Goal: Task Accomplishment & Management: Use online tool/utility

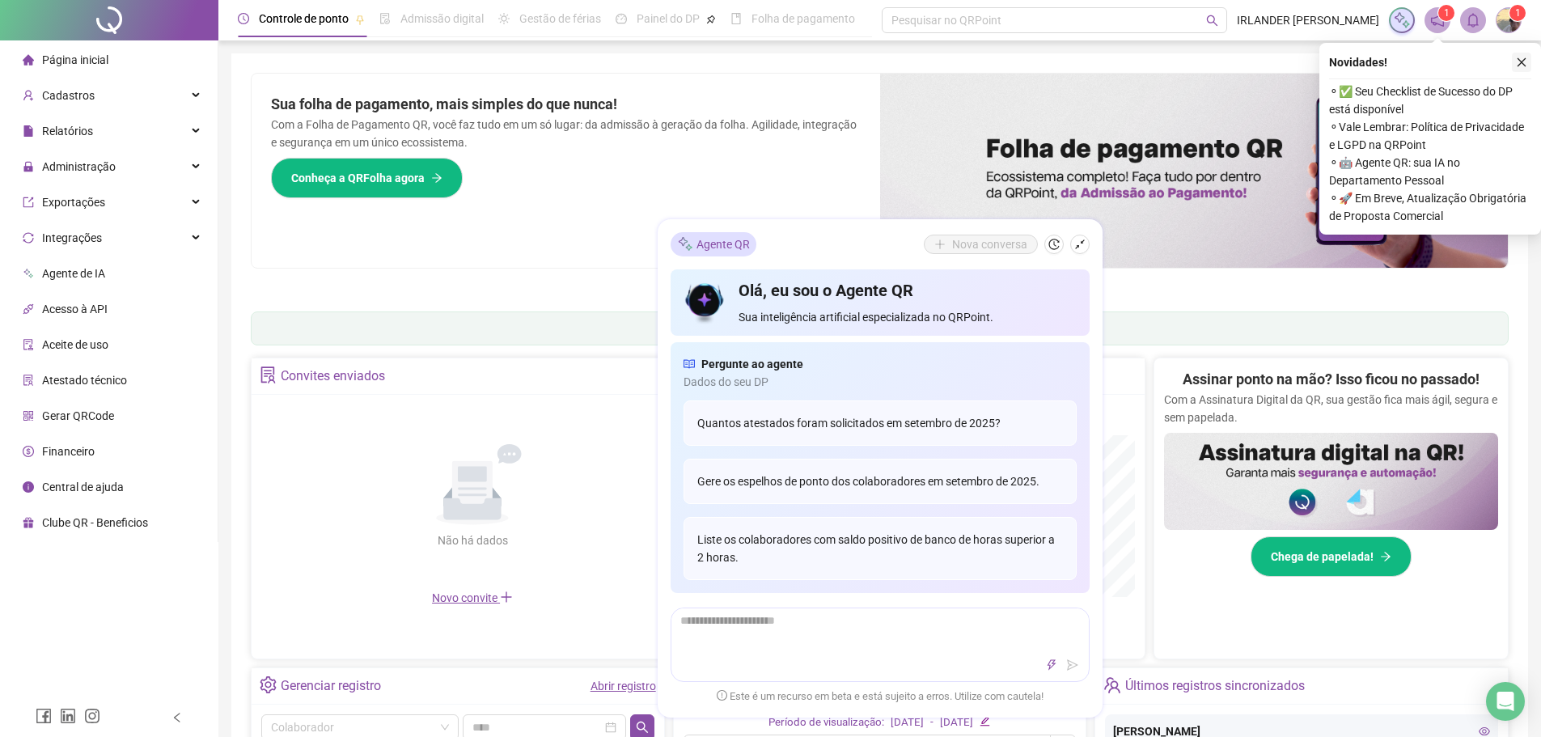
click at [1520, 60] on icon "close" at bounding box center [1521, 62] width 11 height 11
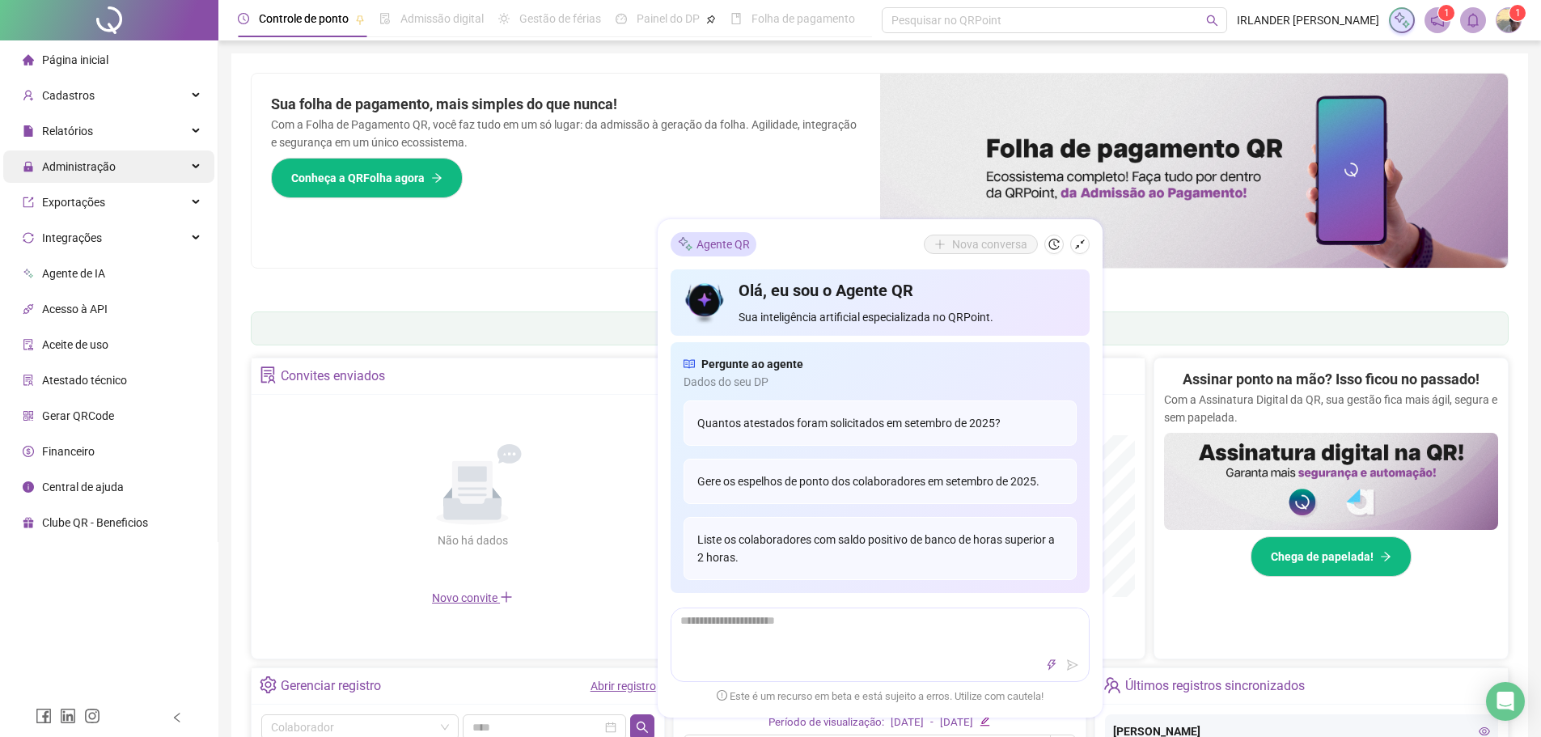
click at [61, 168] on span "Administração" at bounding box center [79, 166] width 74 height 13
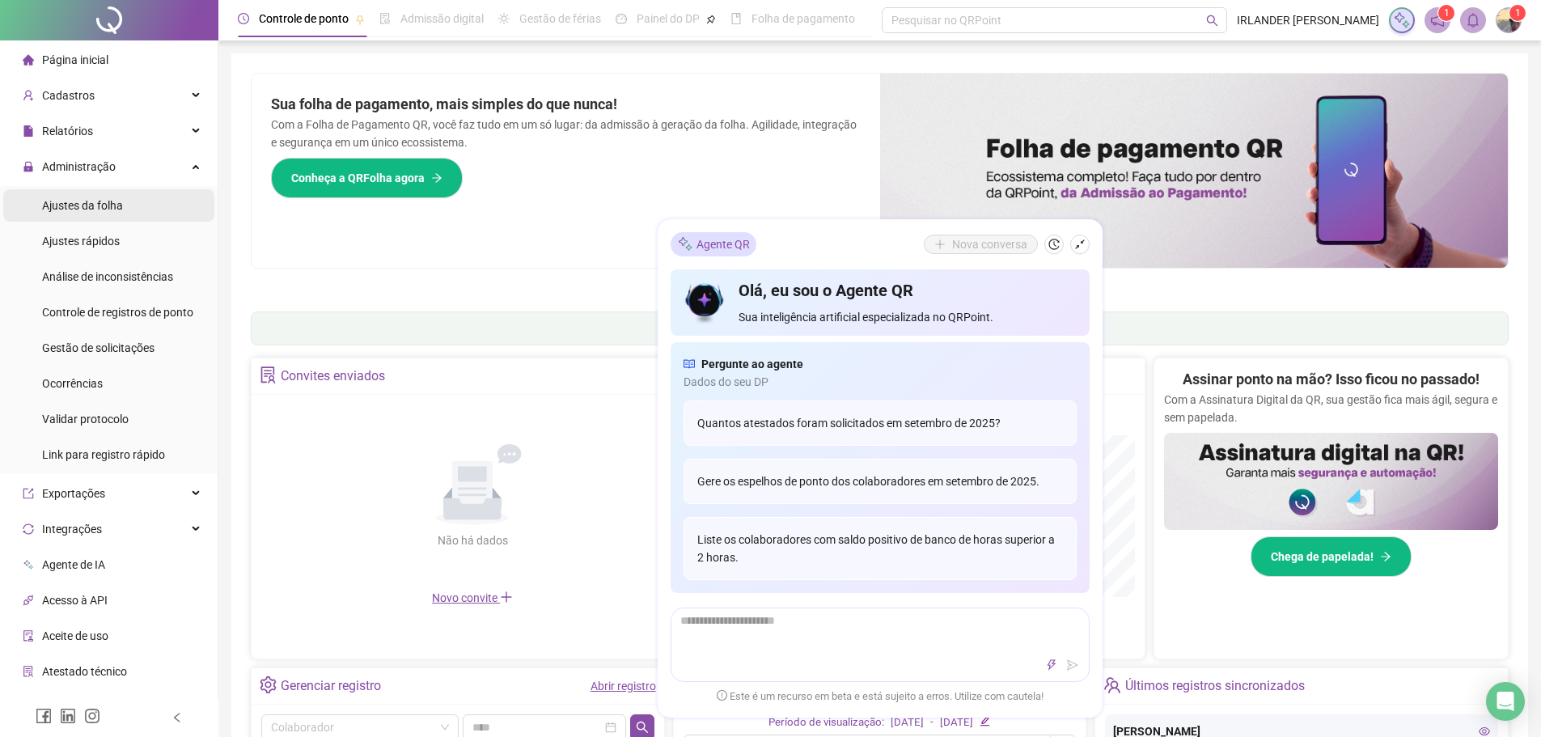
click at [112, 206] on span "Ajustes da folha" at bounding box center [82, 205] width 81 height 13
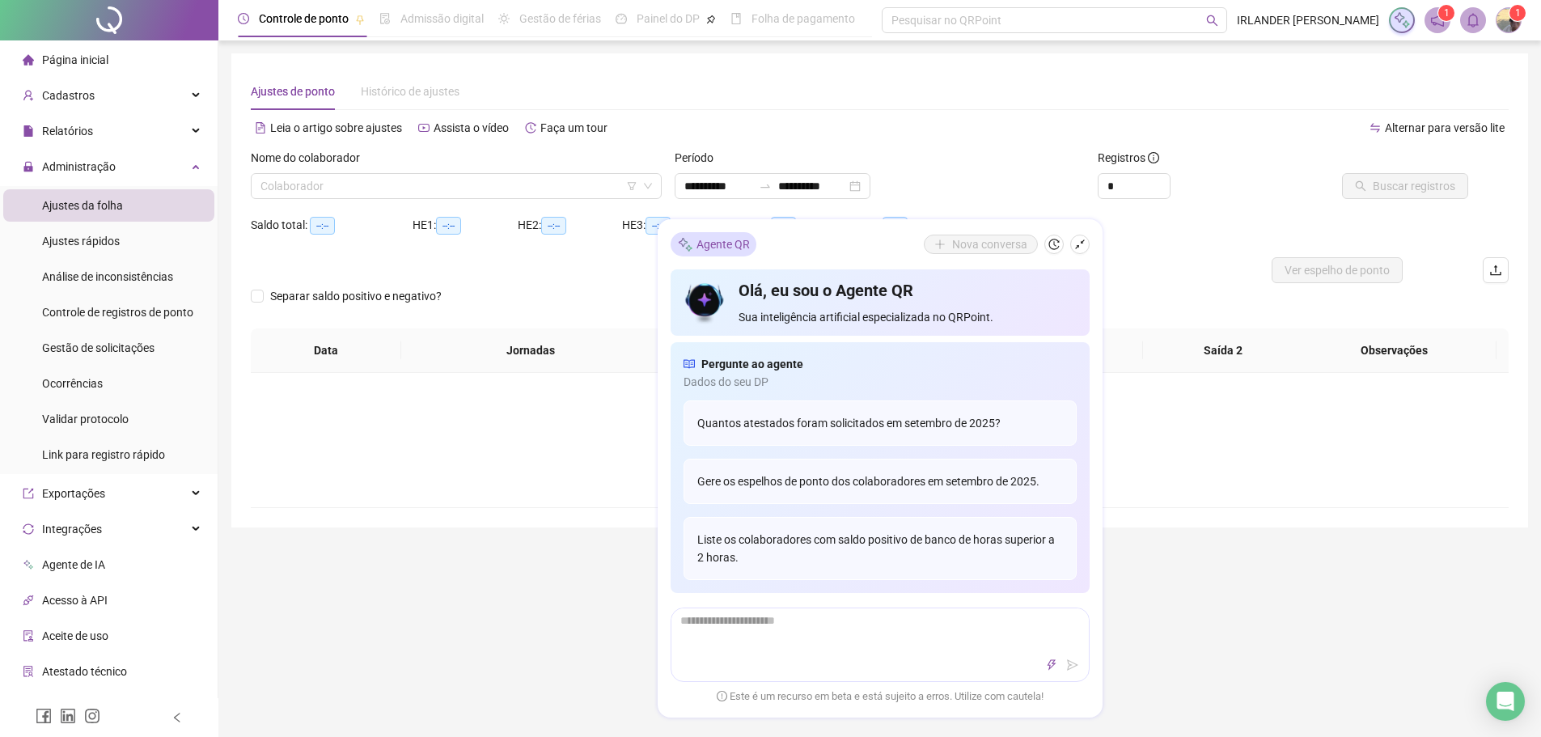
type input "**********"
click at [1076, 248] on icon "shrink" at bounding box center [1079, 244] width 11 height 11
click at [1084, 243] on icon "shrink" at bounding box center [1079, 244] width 11 height 11
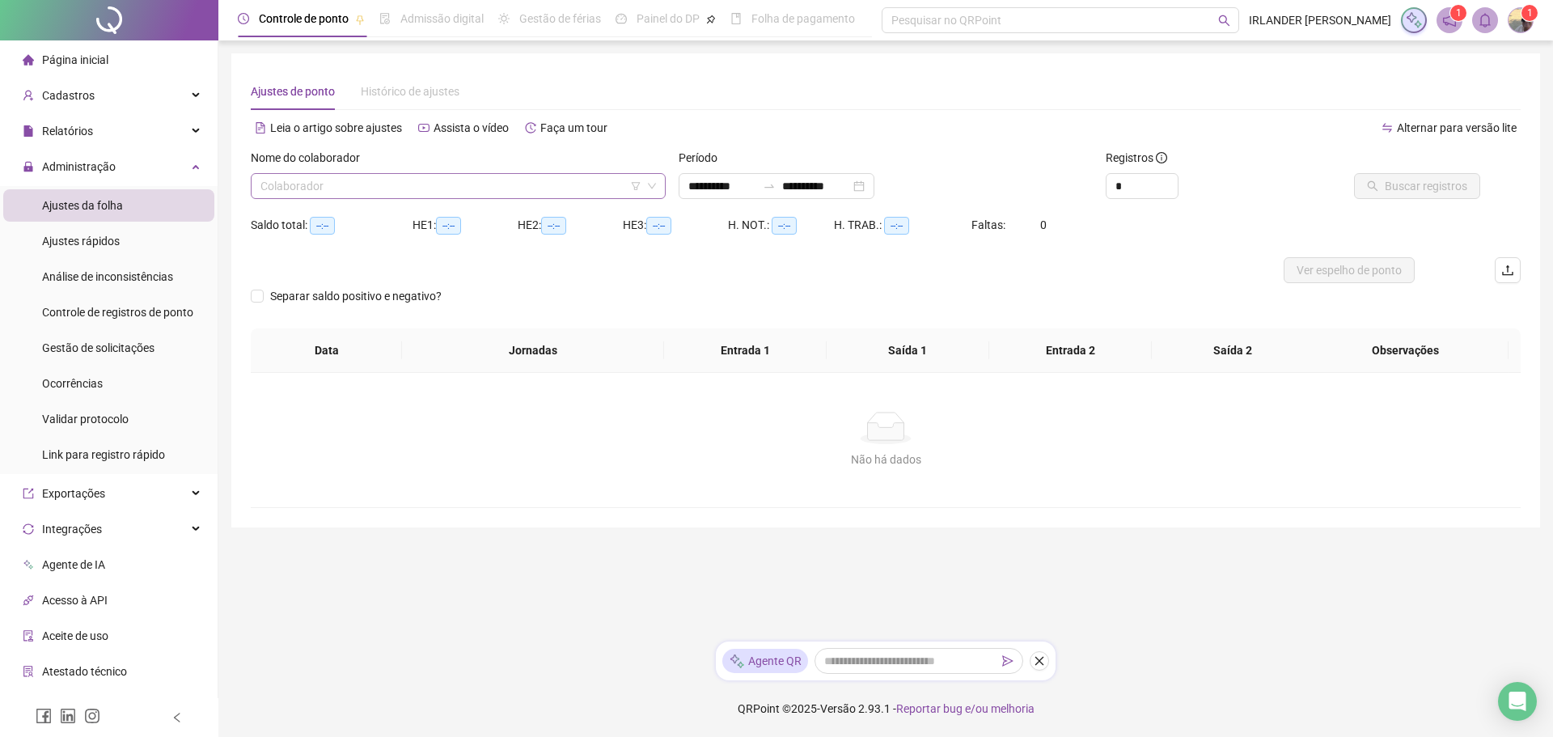
click at [648, 188] on icon "down" at bounding box center [652, 186] width 10 height 10
click at [641, 181] on input "search" at bounding box center [450, 186] width 381 height 24
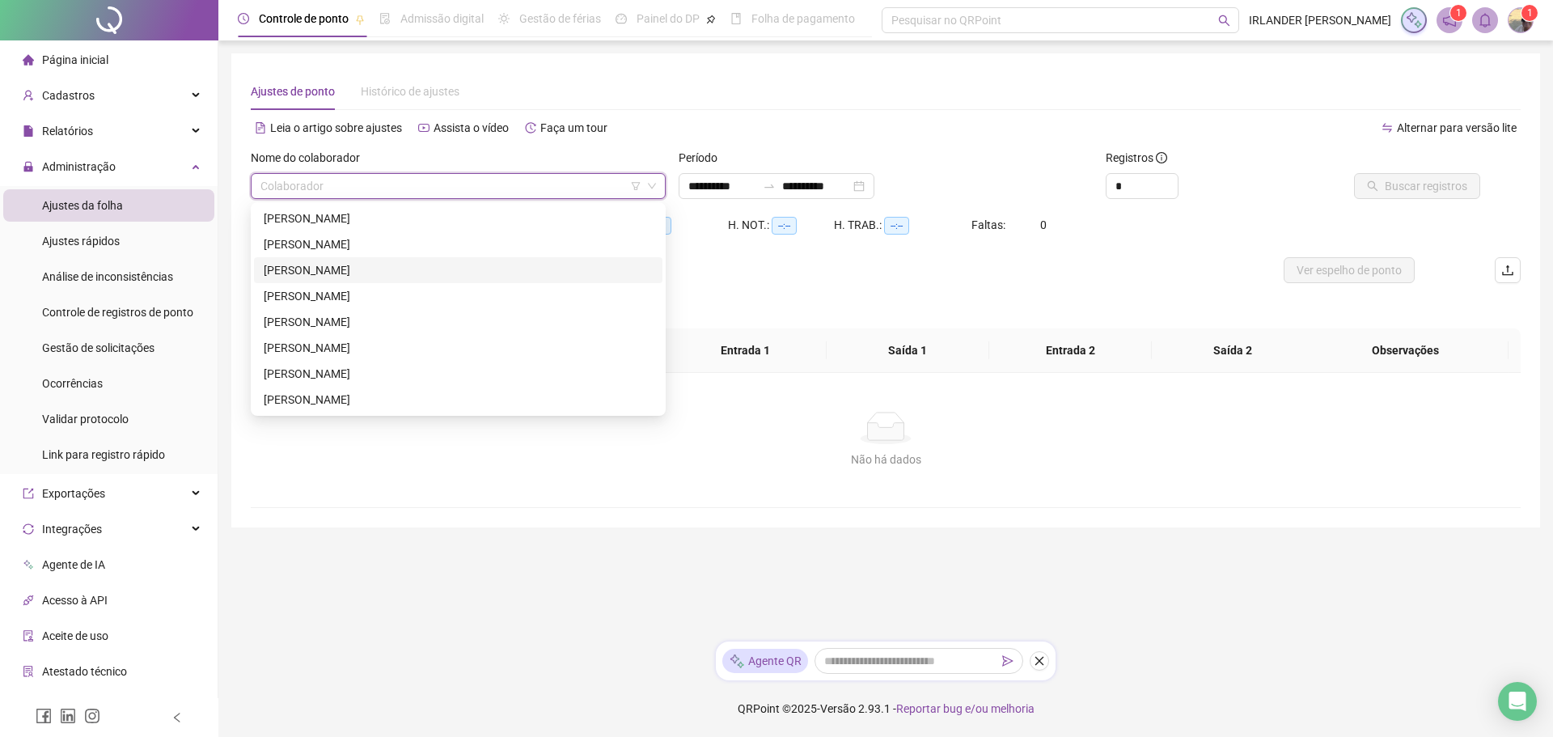
click at [343, 268] on div "[PERSON_NAME]" at bounding box center [458, 270] width 389 height 18
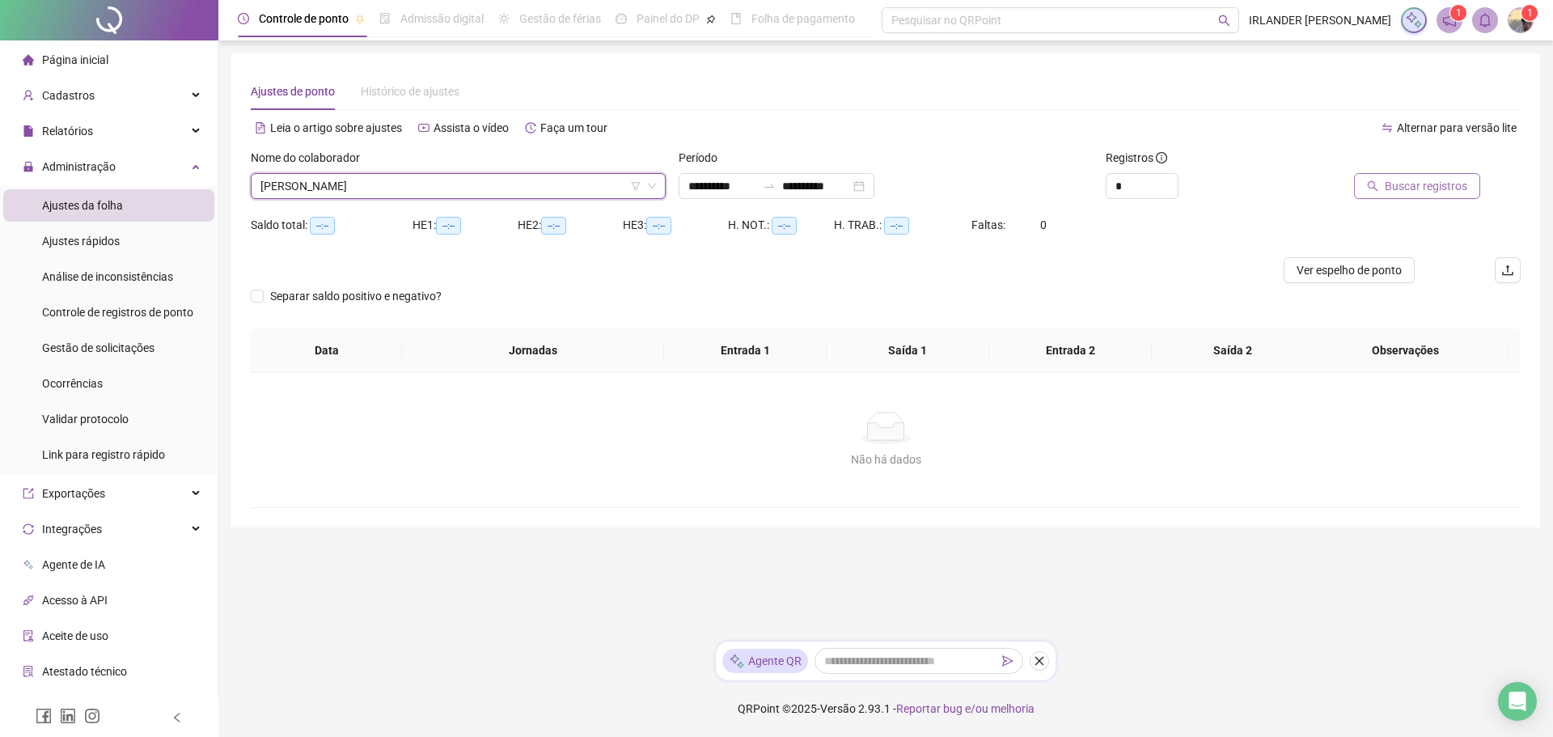
click at [1406, 191] on span "Buscar registros" at bounding box center [1426, 186] width 83 height 18
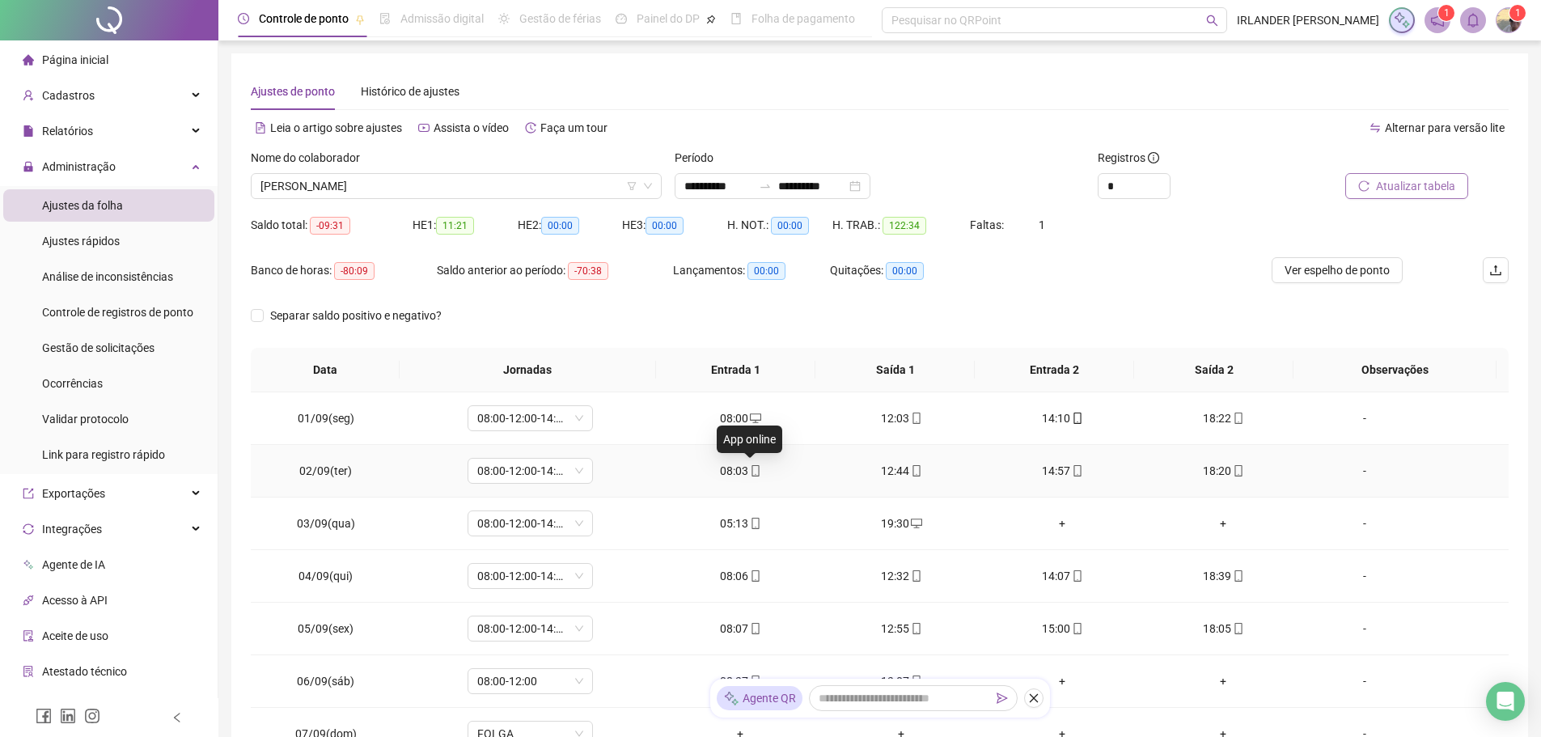
click at [748, 476] on span at bounding box center [754, 470] width 13 height 13
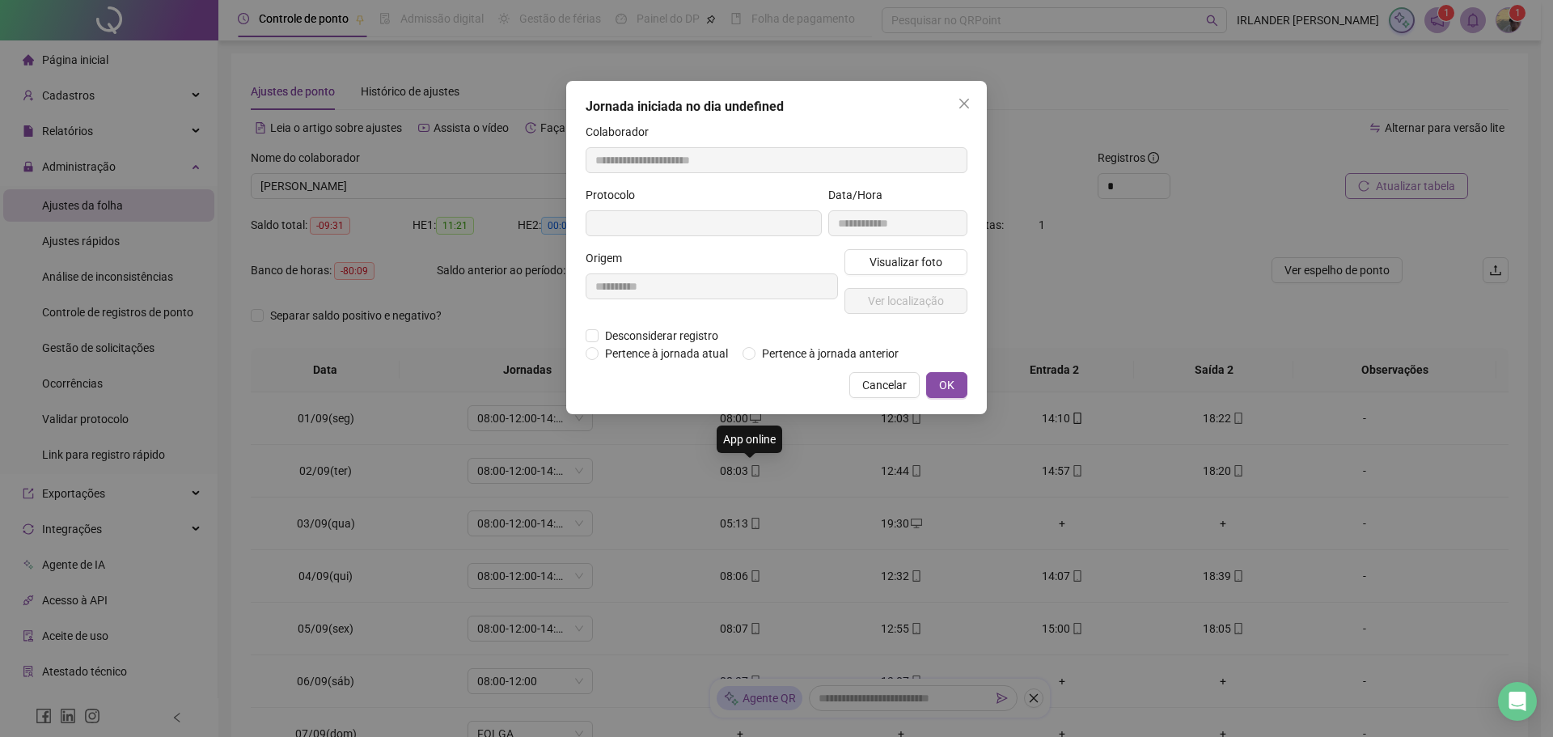
type input "**********"
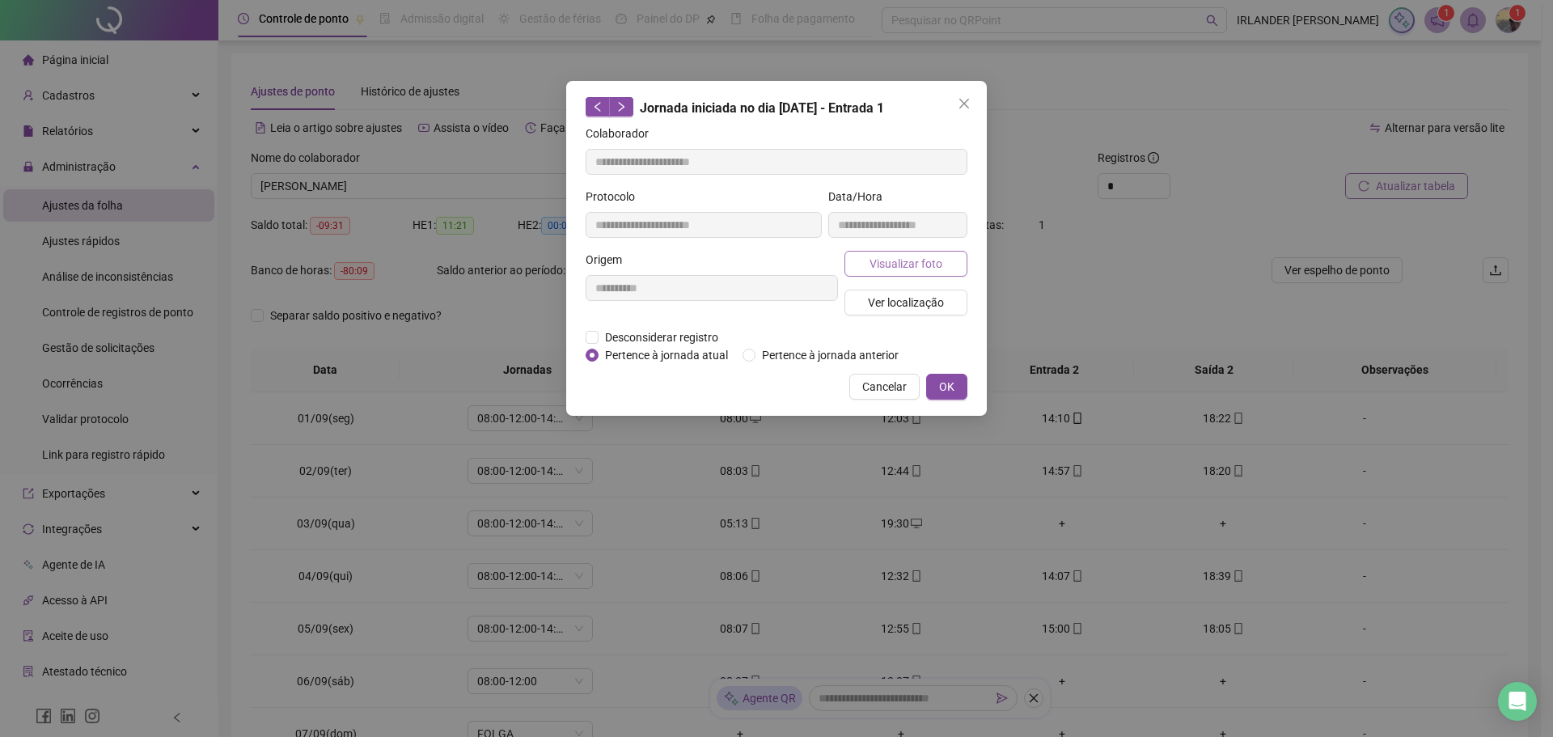
click at [921, 264] on span "Visualizar foto" at bounding box center [906, 264] width 73 height 18
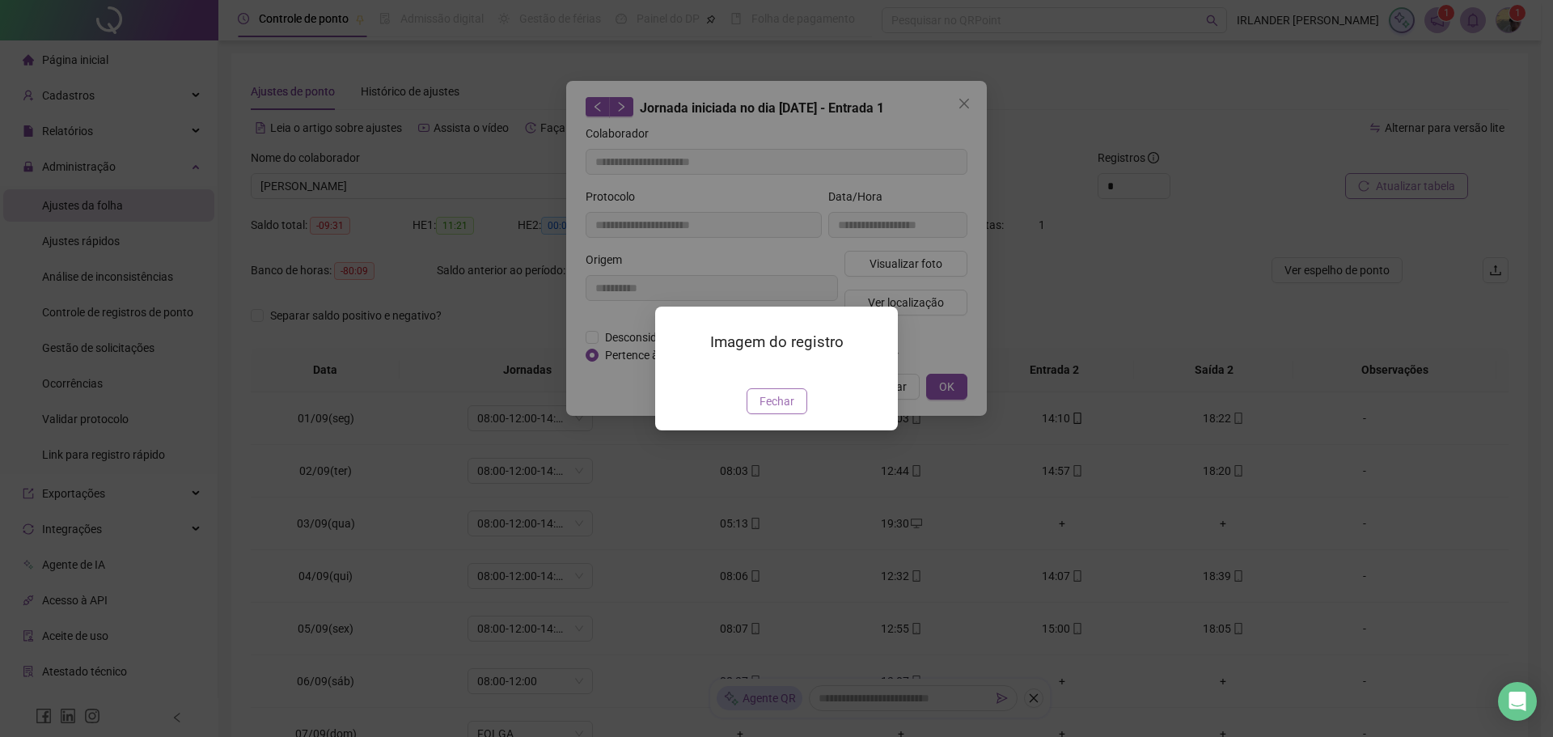
click at [776, 410] on span "Fechar" at bounding box center [777, 401] width 35 height 18
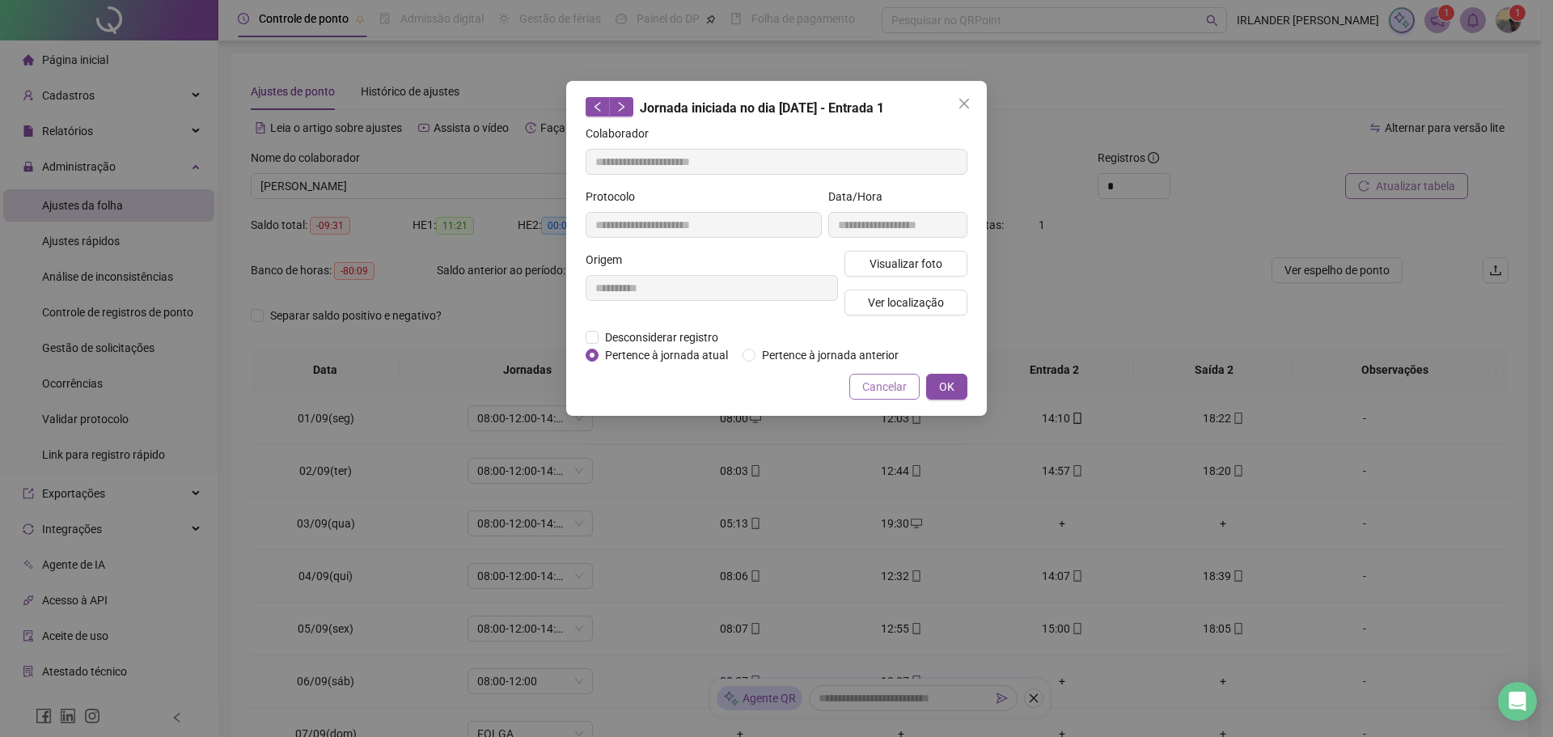
click at [887, 384] on span "Cancelar" at bounding box center [884, 387] width 44 height 18
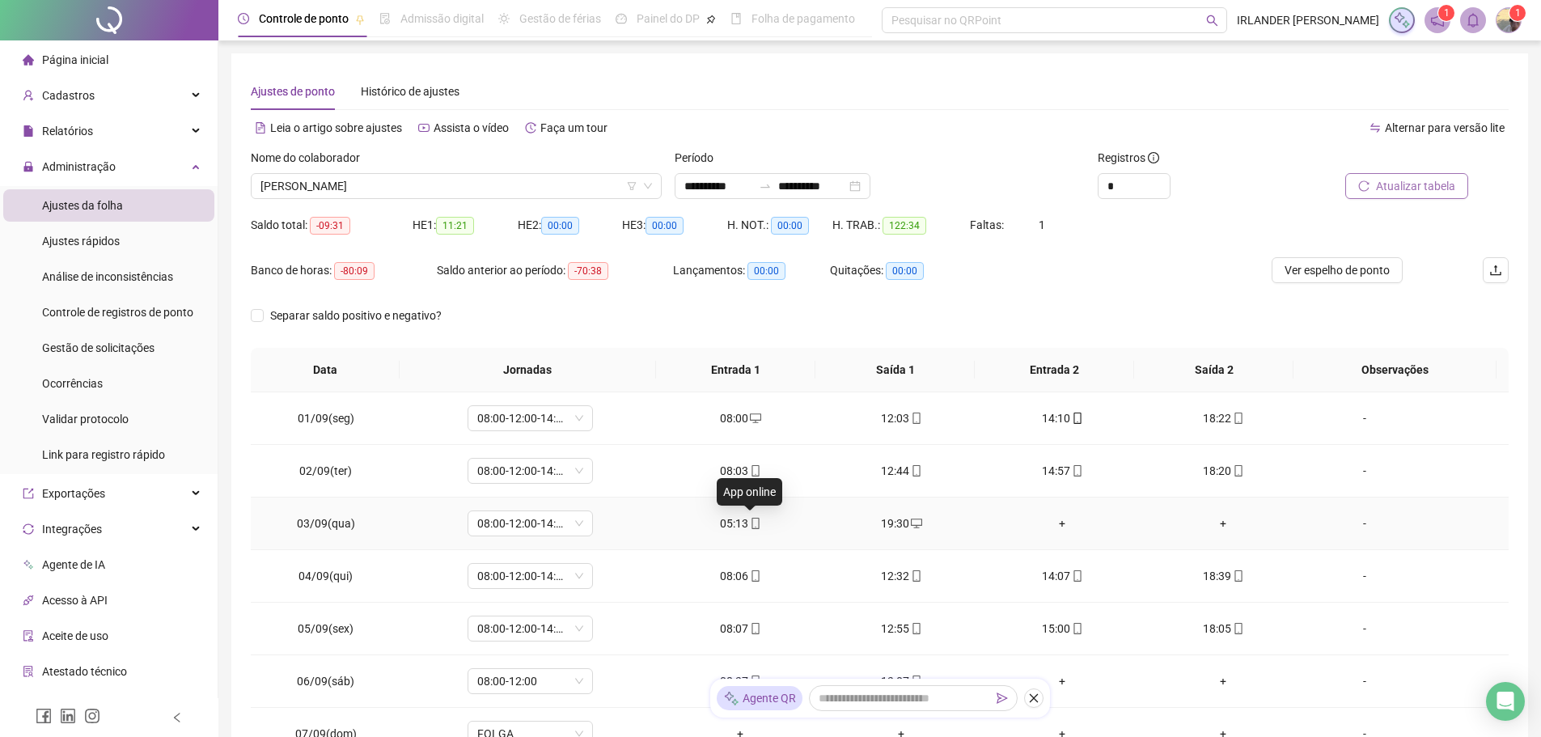
click at [756, 526] on icon "mobile" at bounding box center [755, 523] width 11 height 11
type input "**********"
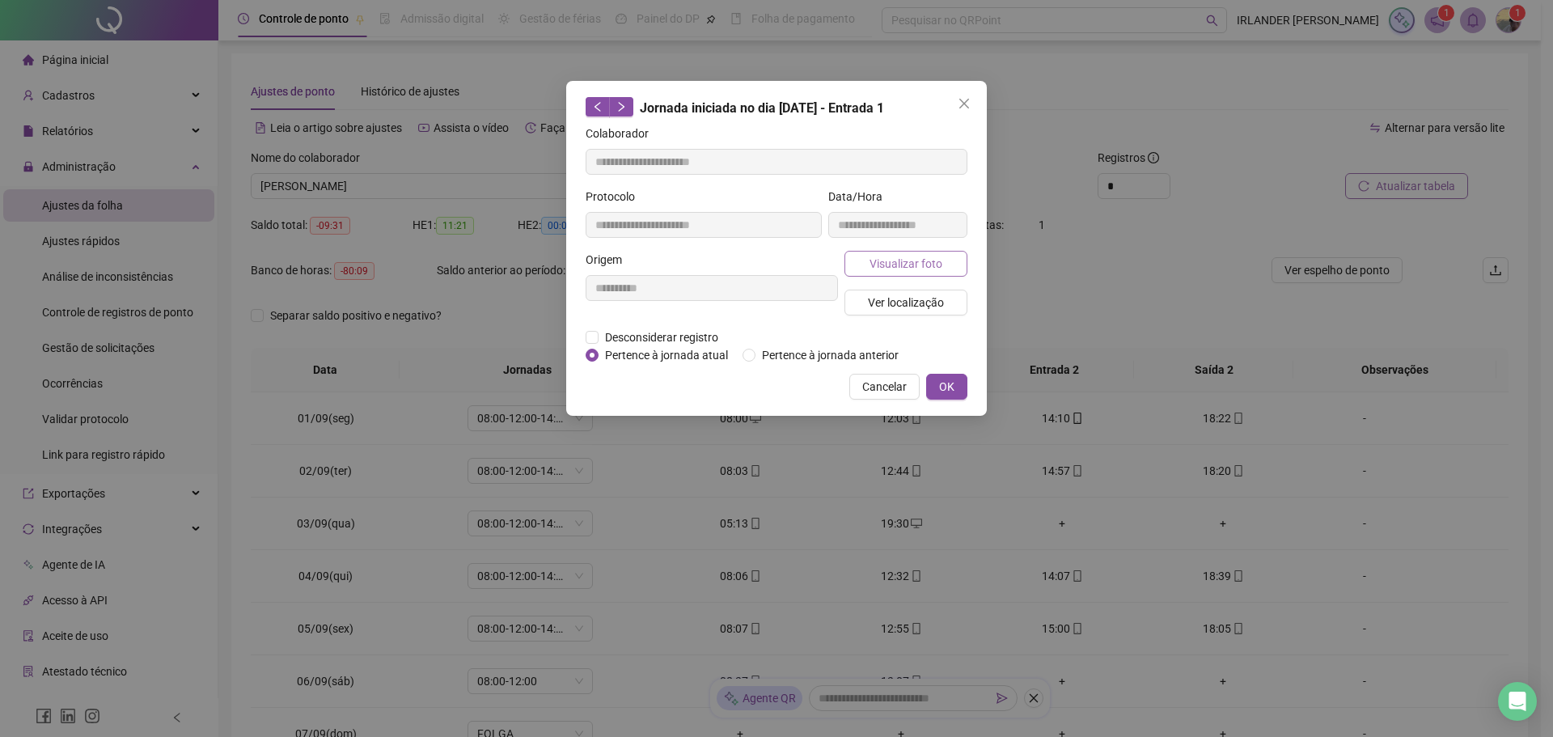
click at [900, 260] on span "Visualizar foto" at bounding box center [906, 264] width 73 height 18
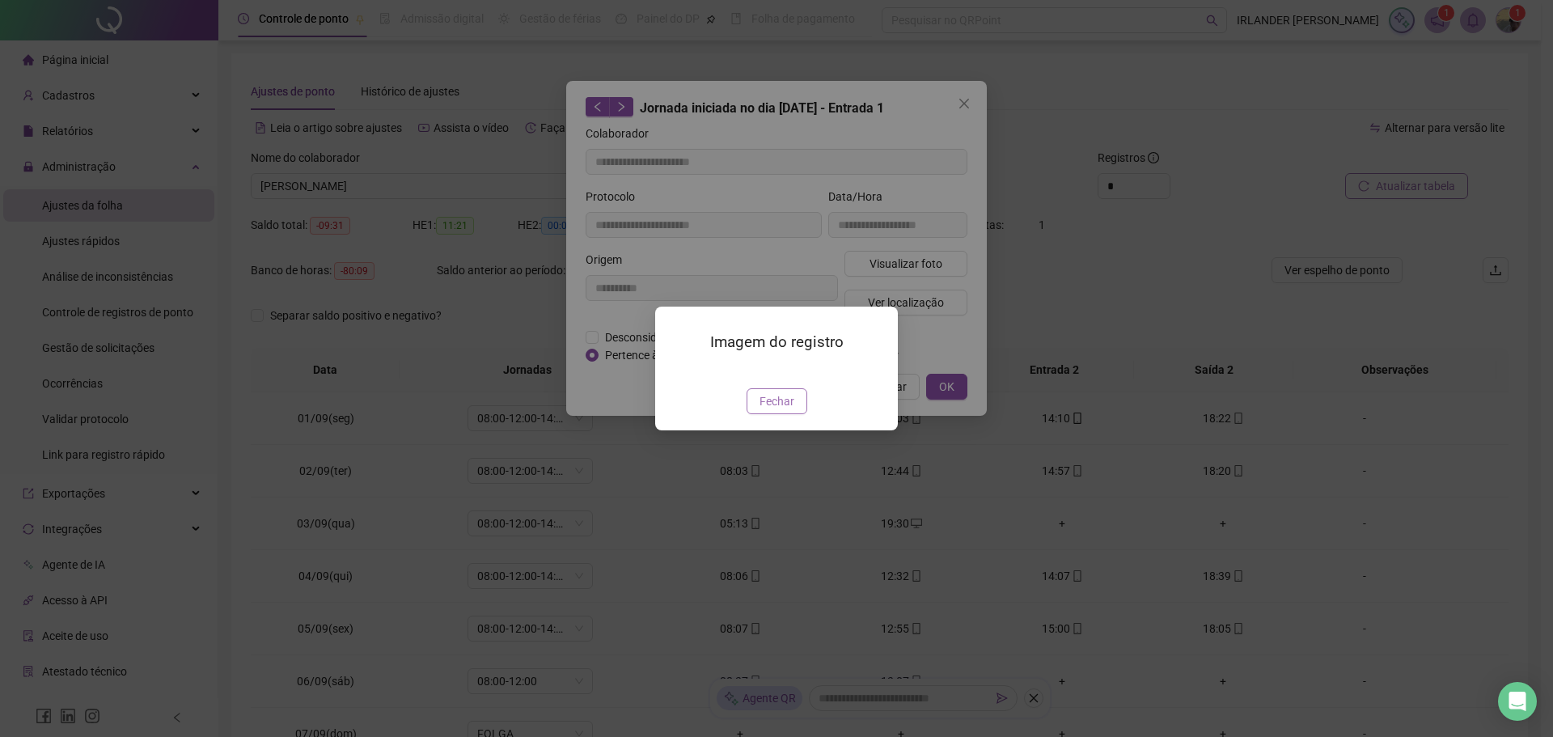
click at [773, 410] on span "Fechar" at bounding box center [777, 401] width 35 height 18
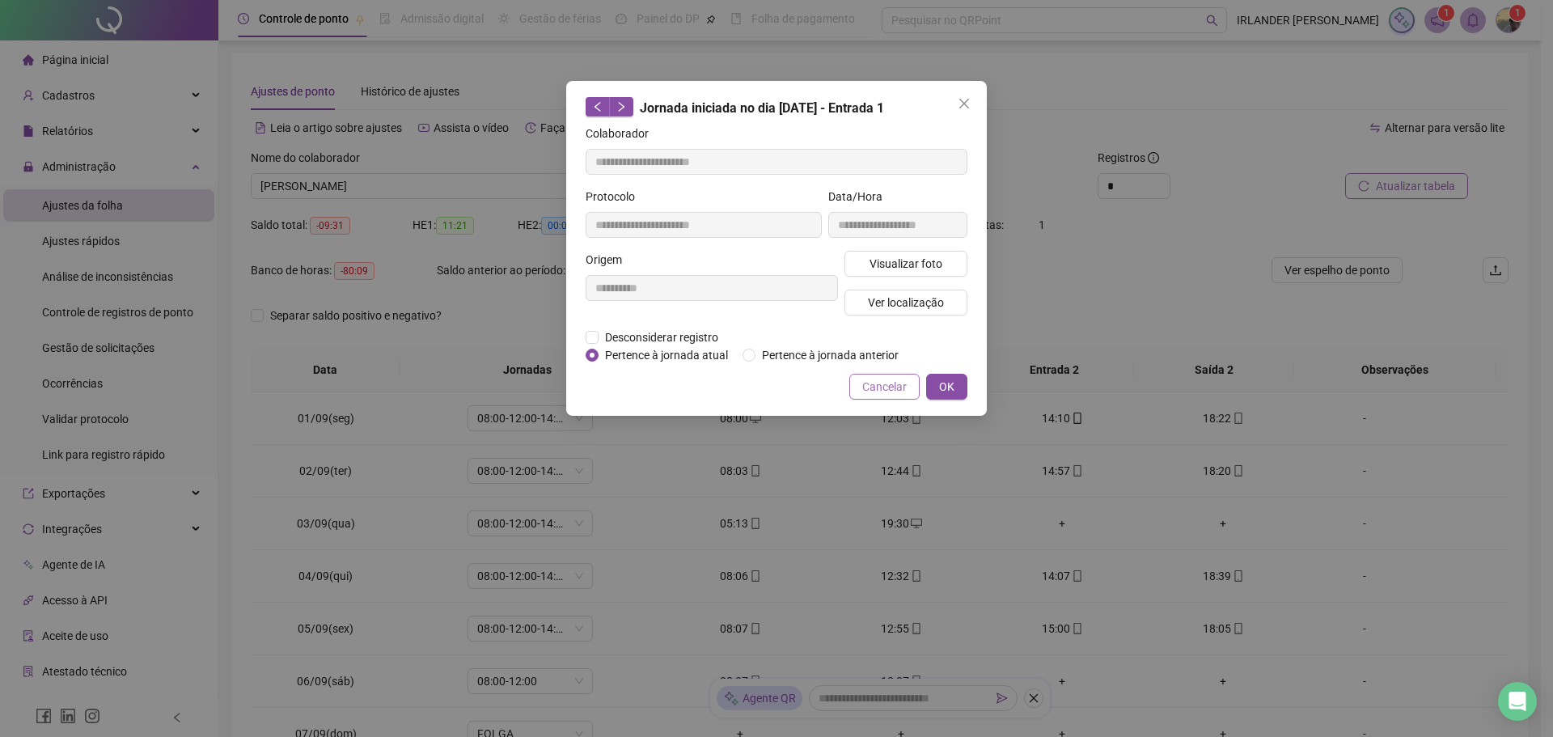
click at [900, 378] on span "Cancelar" at bounding box center [884, 387] width 44 height 18
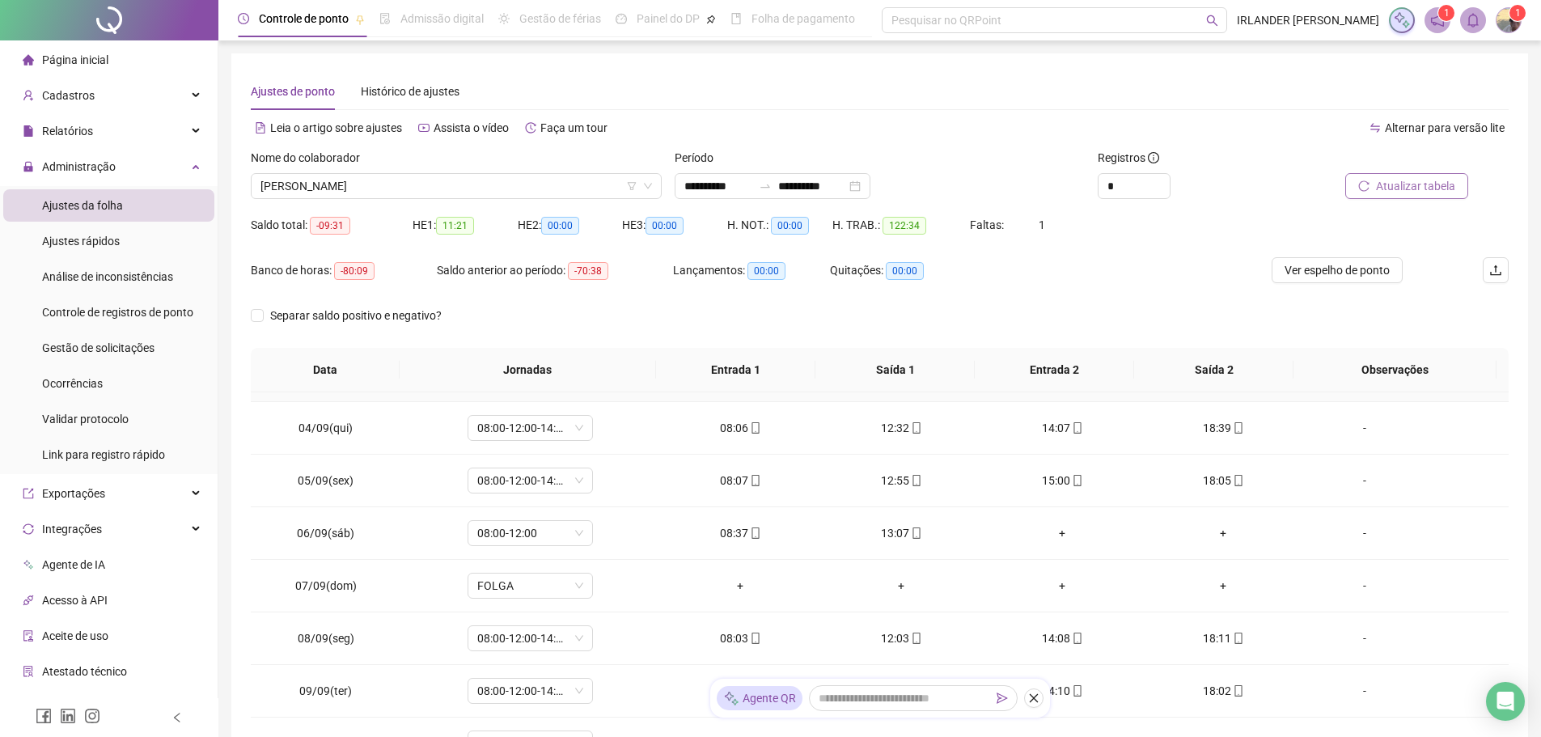
scroll to position [162, 0]
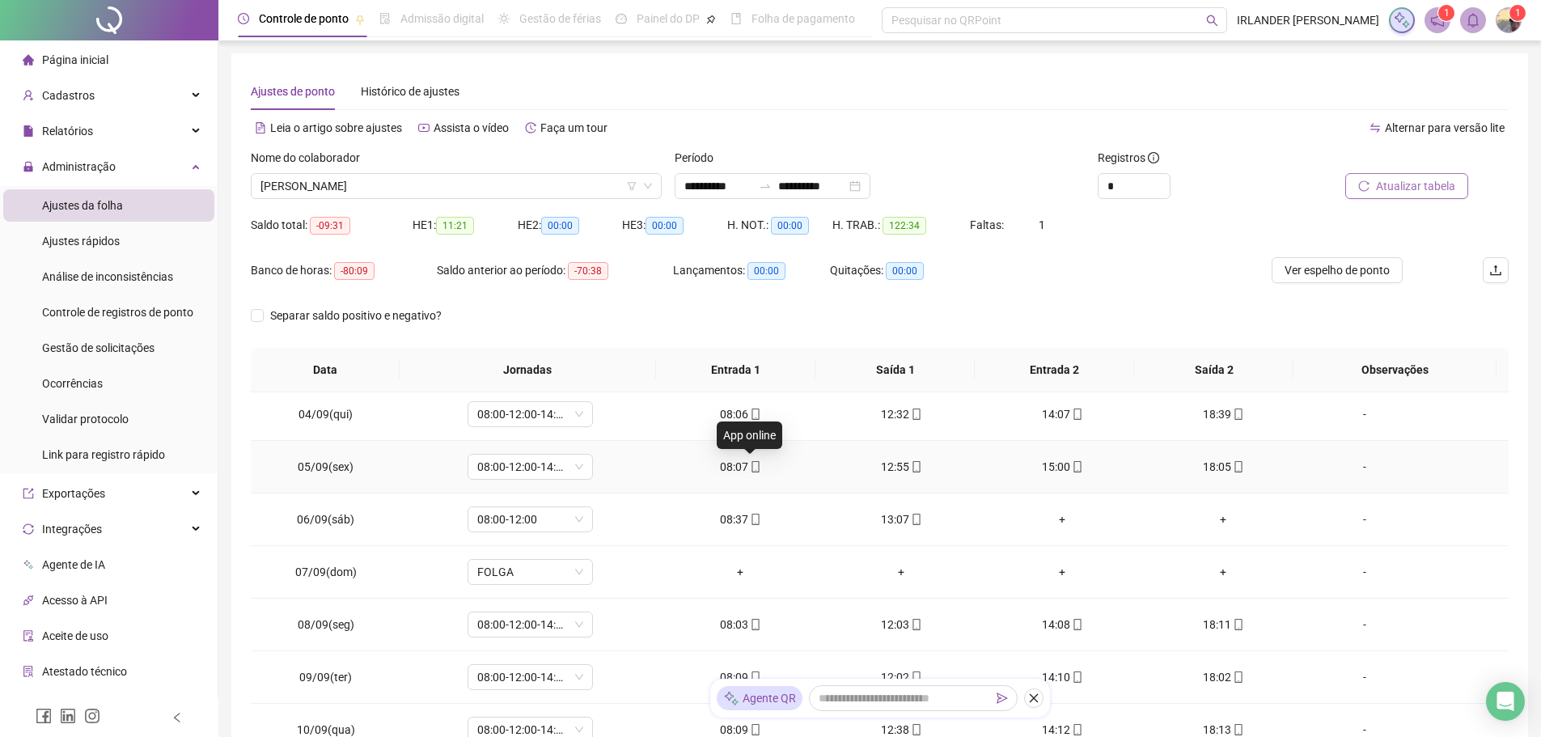
click at [750, 465] on icon "mobile" at bounding box center [755, 466] width 11 height 11
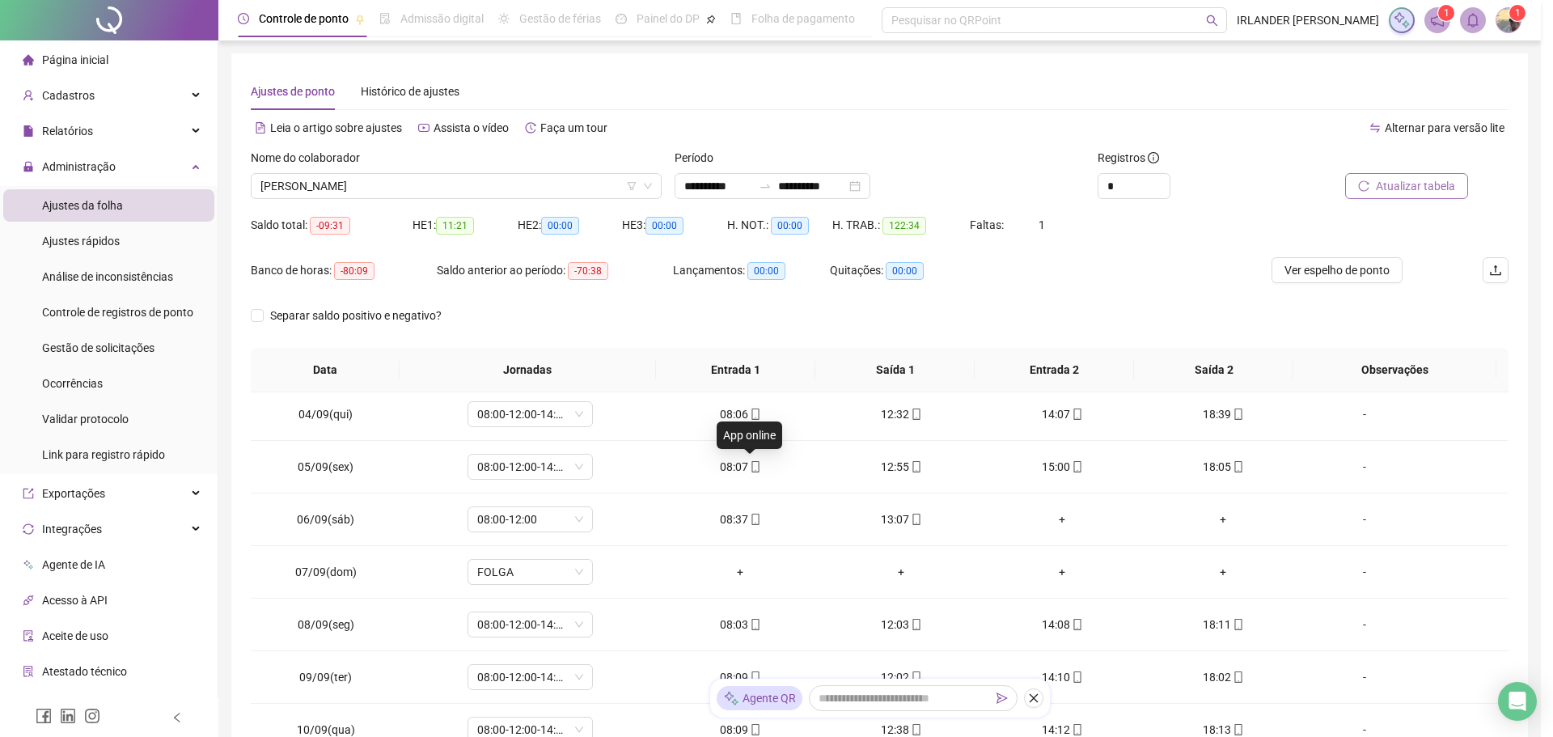
type input "**********"
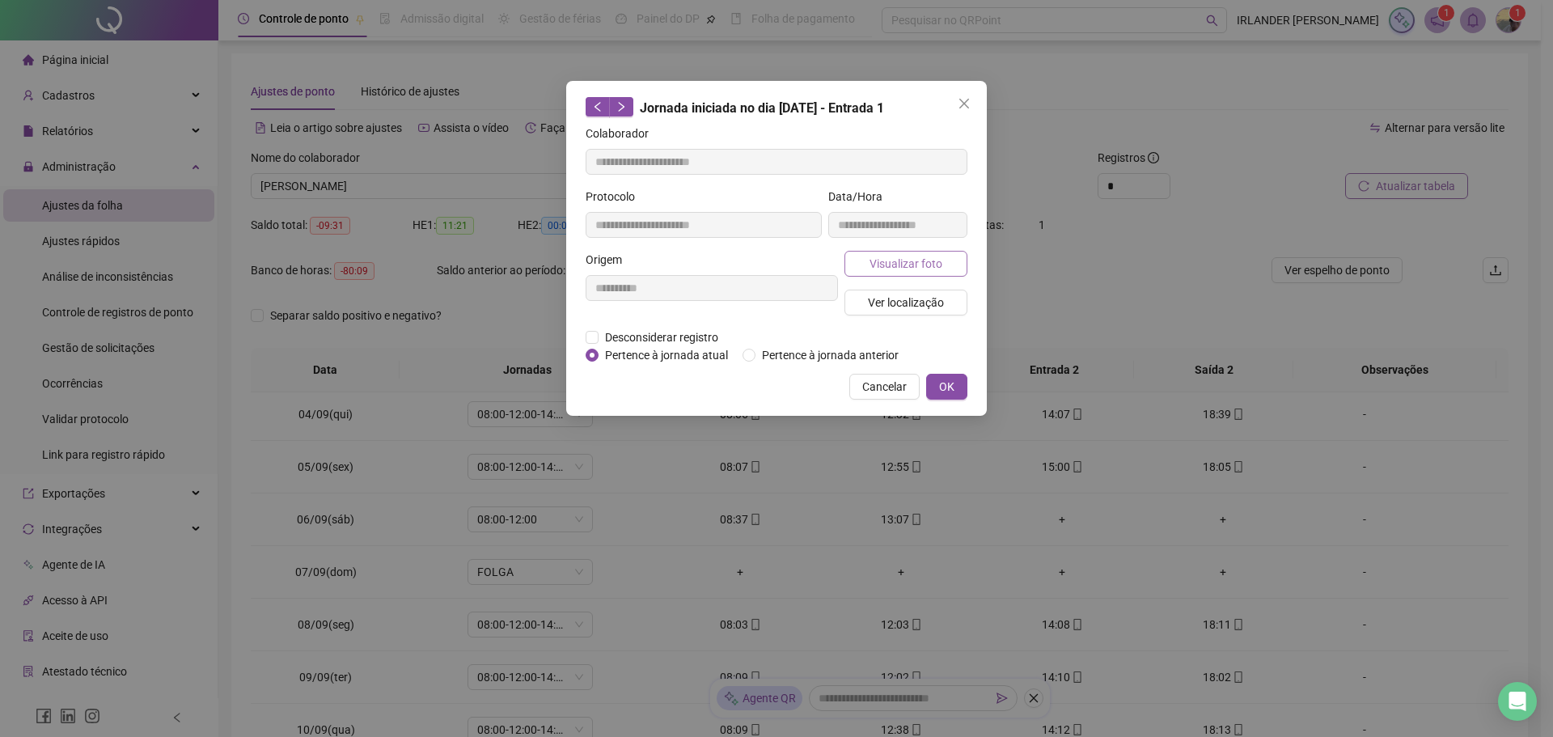
click at [902, 270] on span "Visualizar foto" at bounding box center [906, 264] width 73 height 18
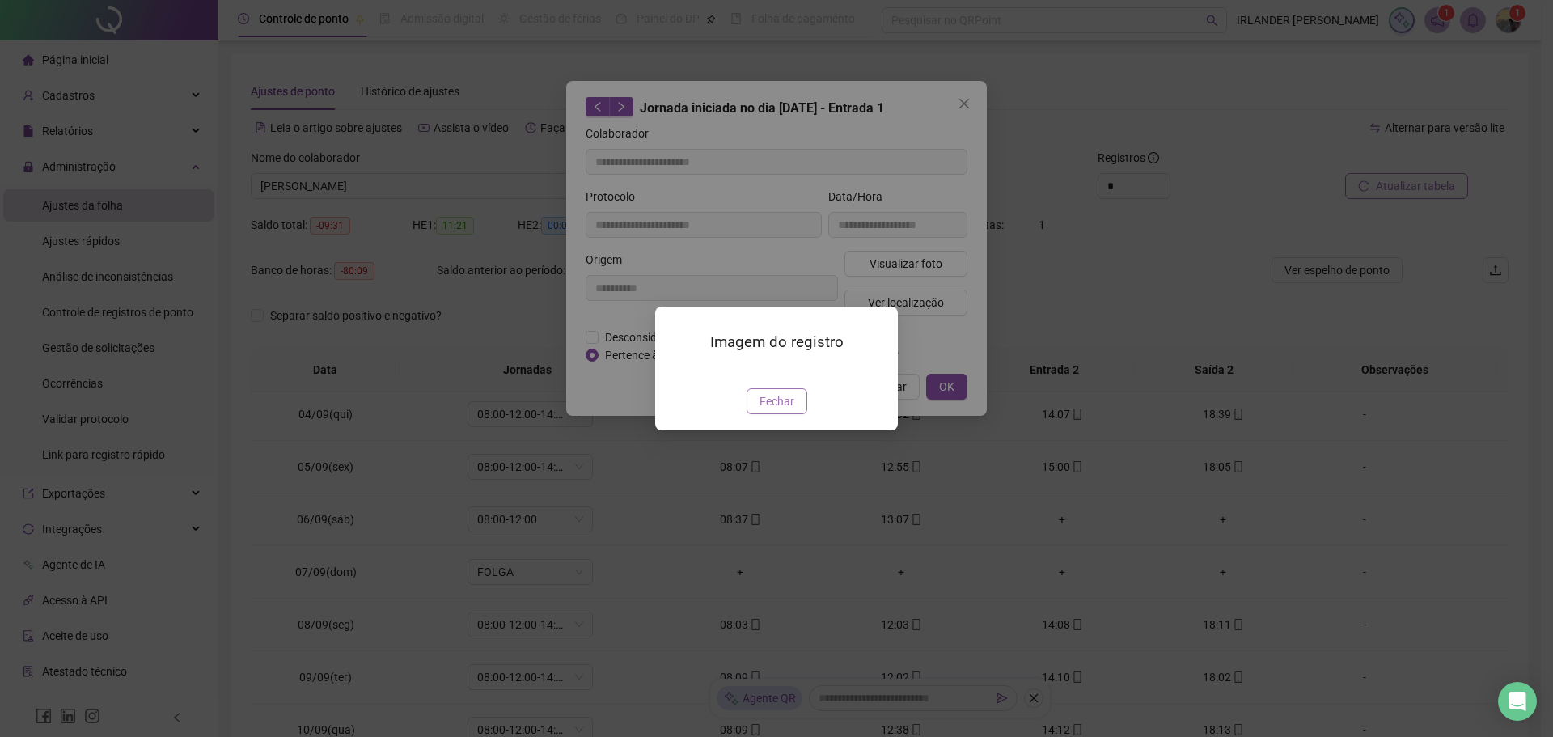
click at [773, 410] on span "Fechar" at bounding box center [777, 401] width 35 height 18
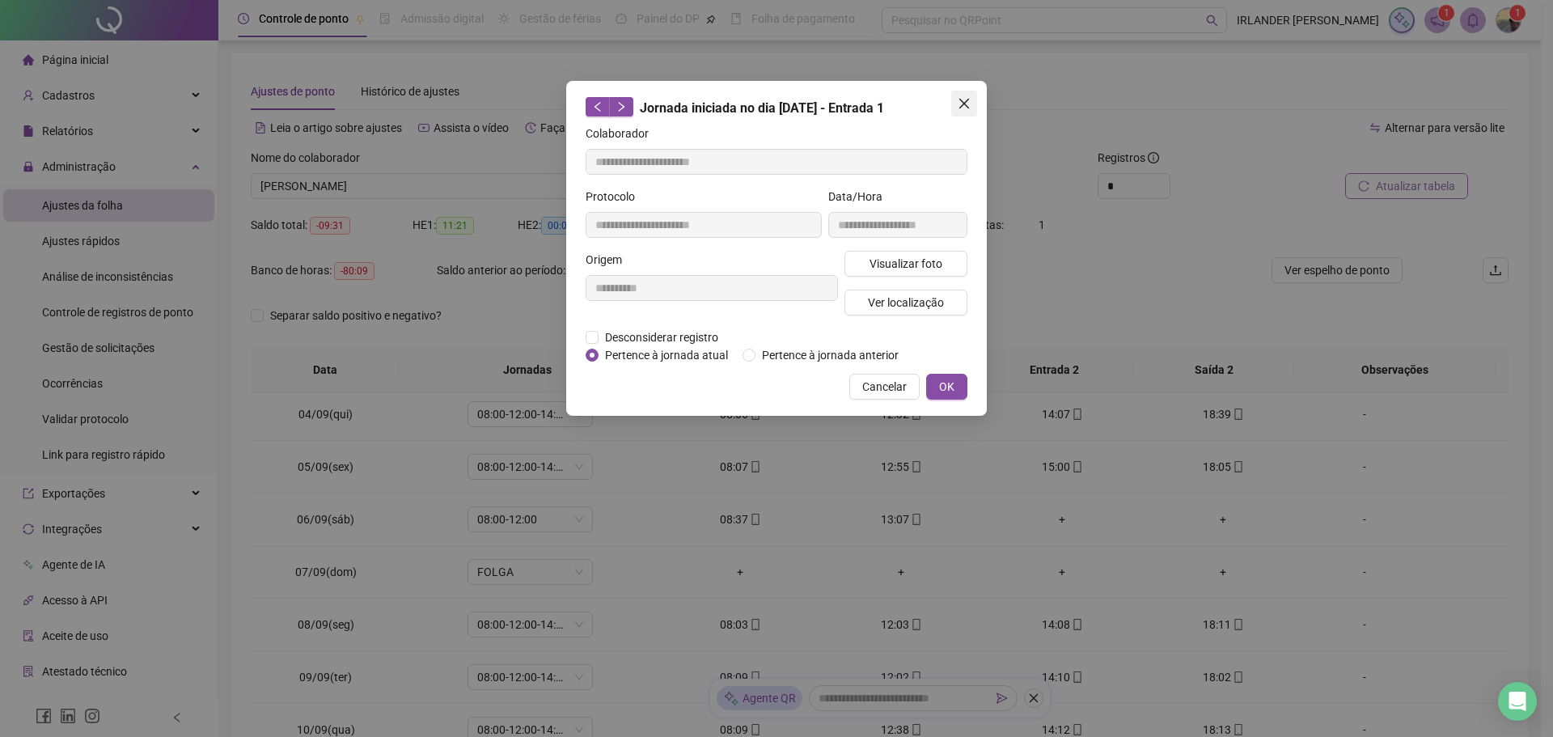
click at [959, 102] on icon "close" at bounding box center [964, 103] width 13 height 13
